Goal: Task Accomplishment & Management: Use online tool/utility

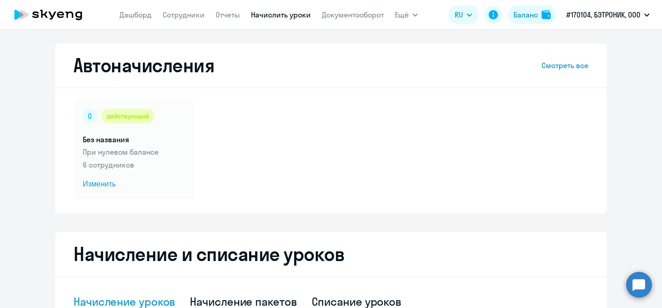
select select "10"
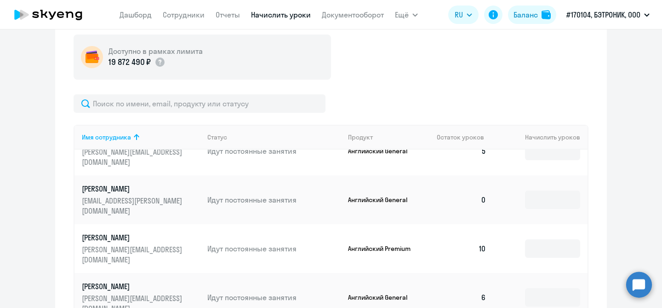
scroll to position [18, 0]
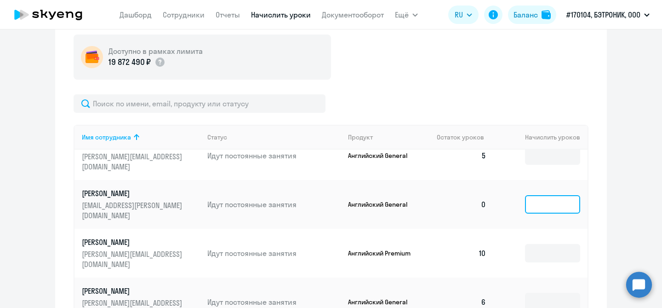
click at [557, 203] on input at bounding box center [552, 204] width 55 height 18
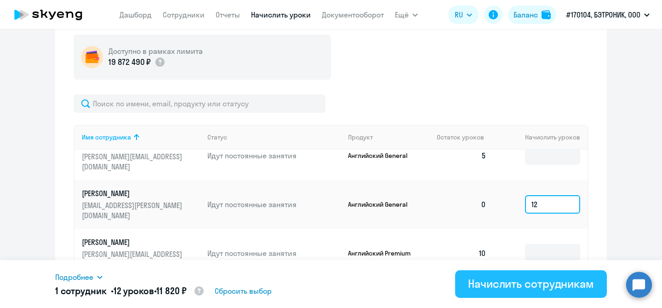
type input "12"
click at [503, 288] on div "Начислить сотрудникам" at bounding box center [531, 283] width 126 height 15
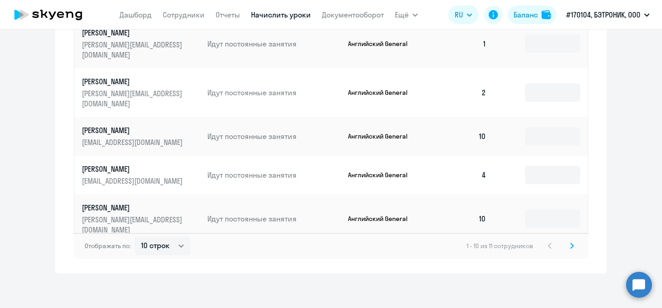
scroll to position [0, 0]
